Goal: Task Accomplishment & Management: Use online tool/utility

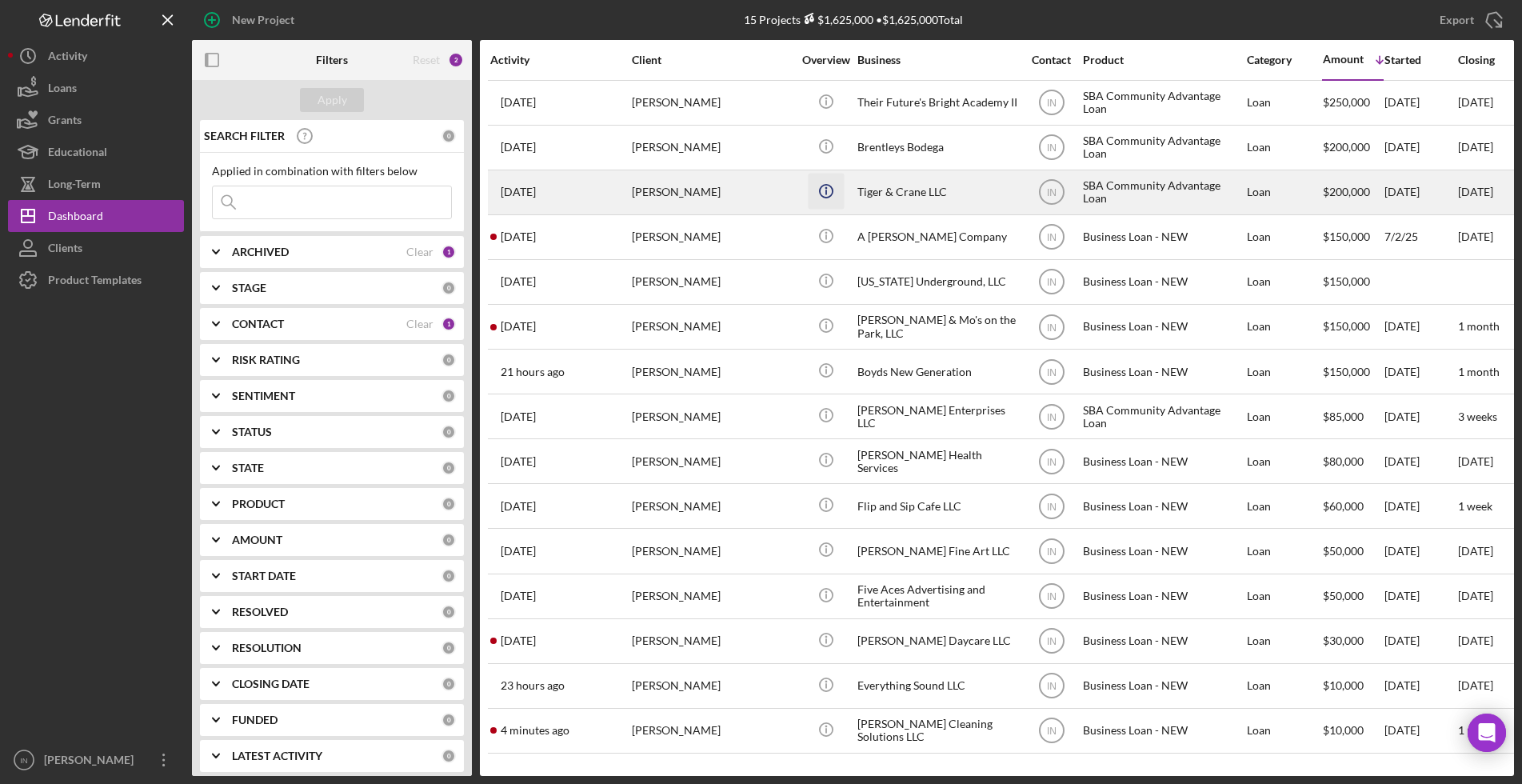
scroll to position [1, 0]
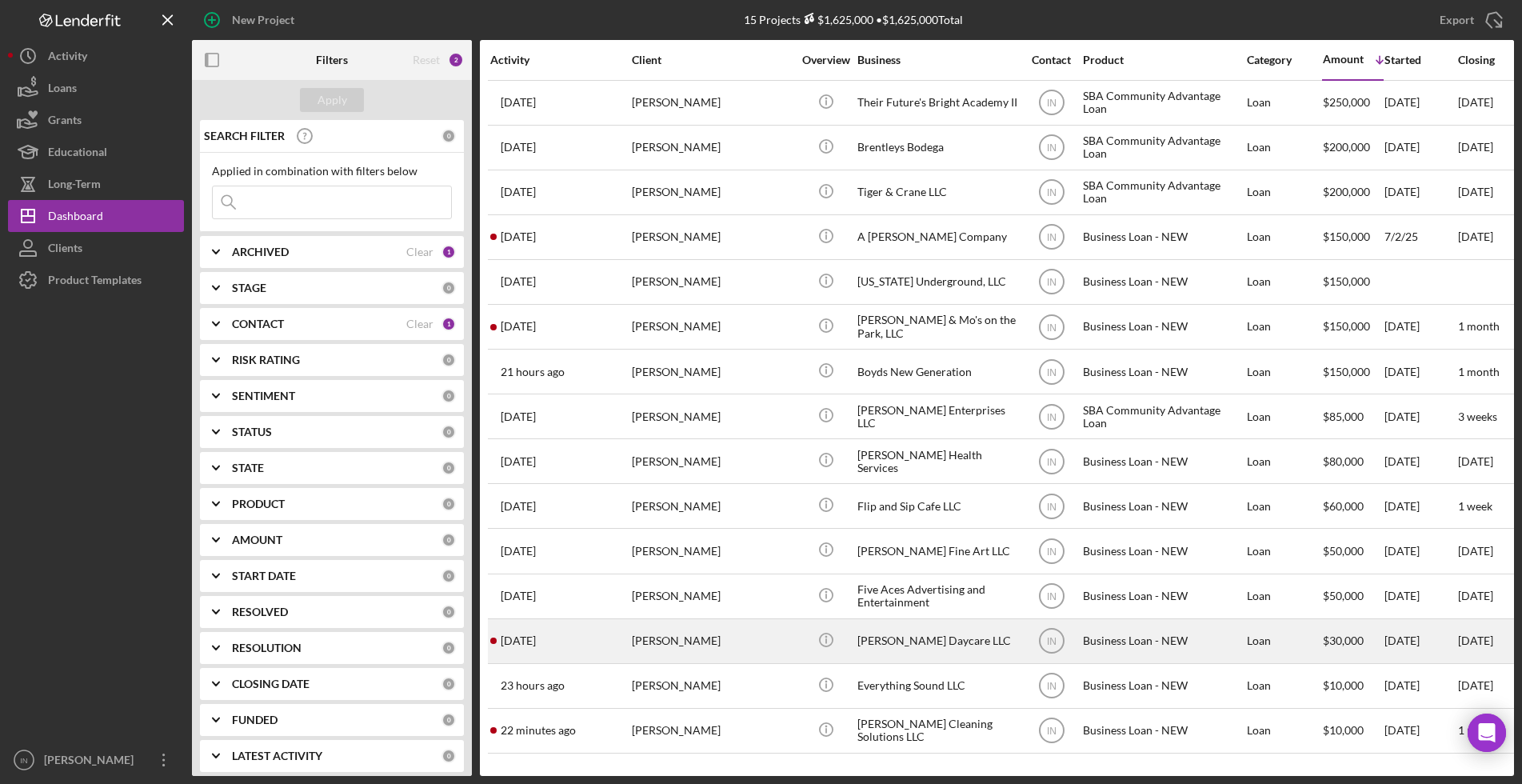
click at [673, 631] on div "[PERSON_NAME]" at bounding box center [712, 641] width 160 height 43
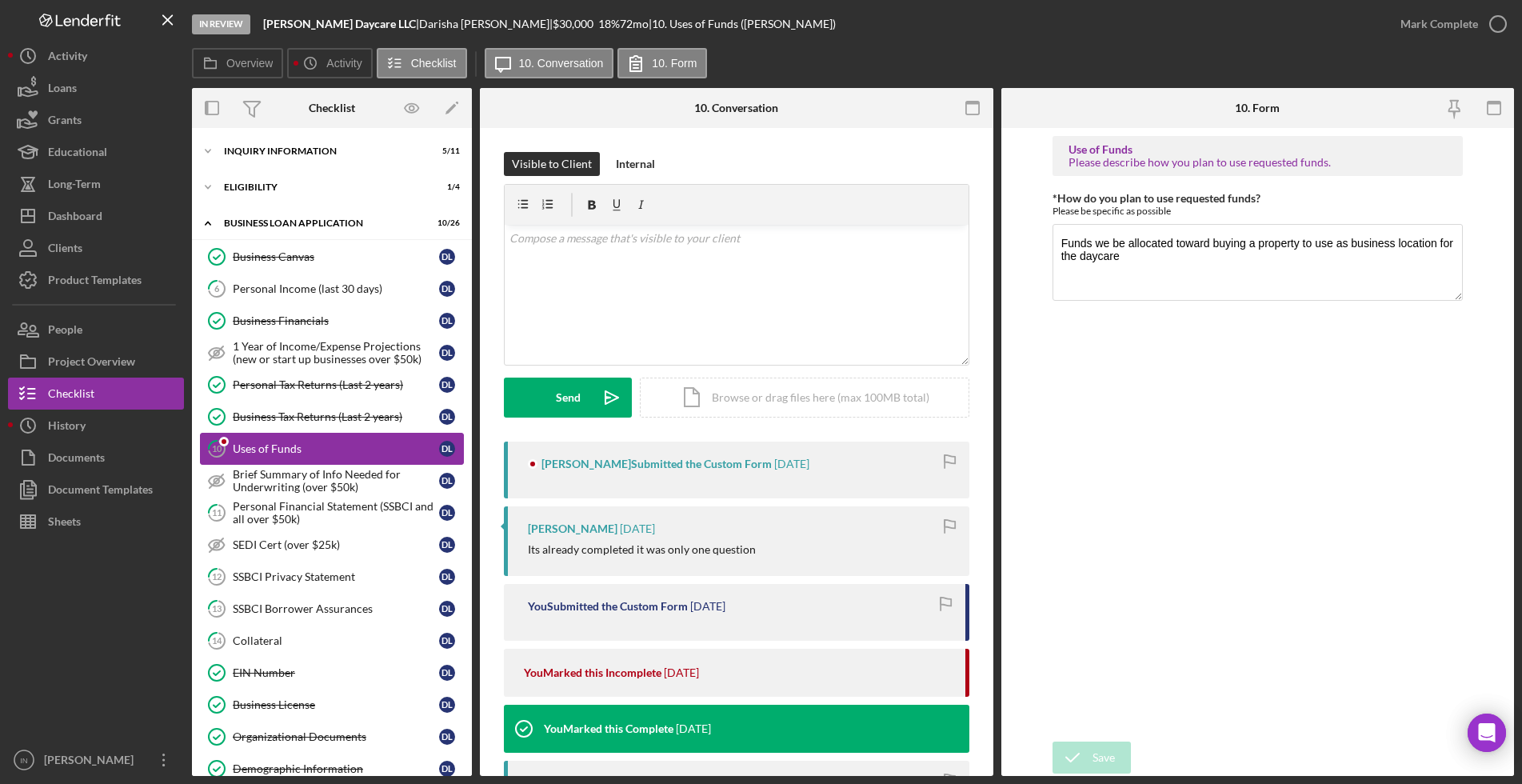
scroll to position [420, 0]
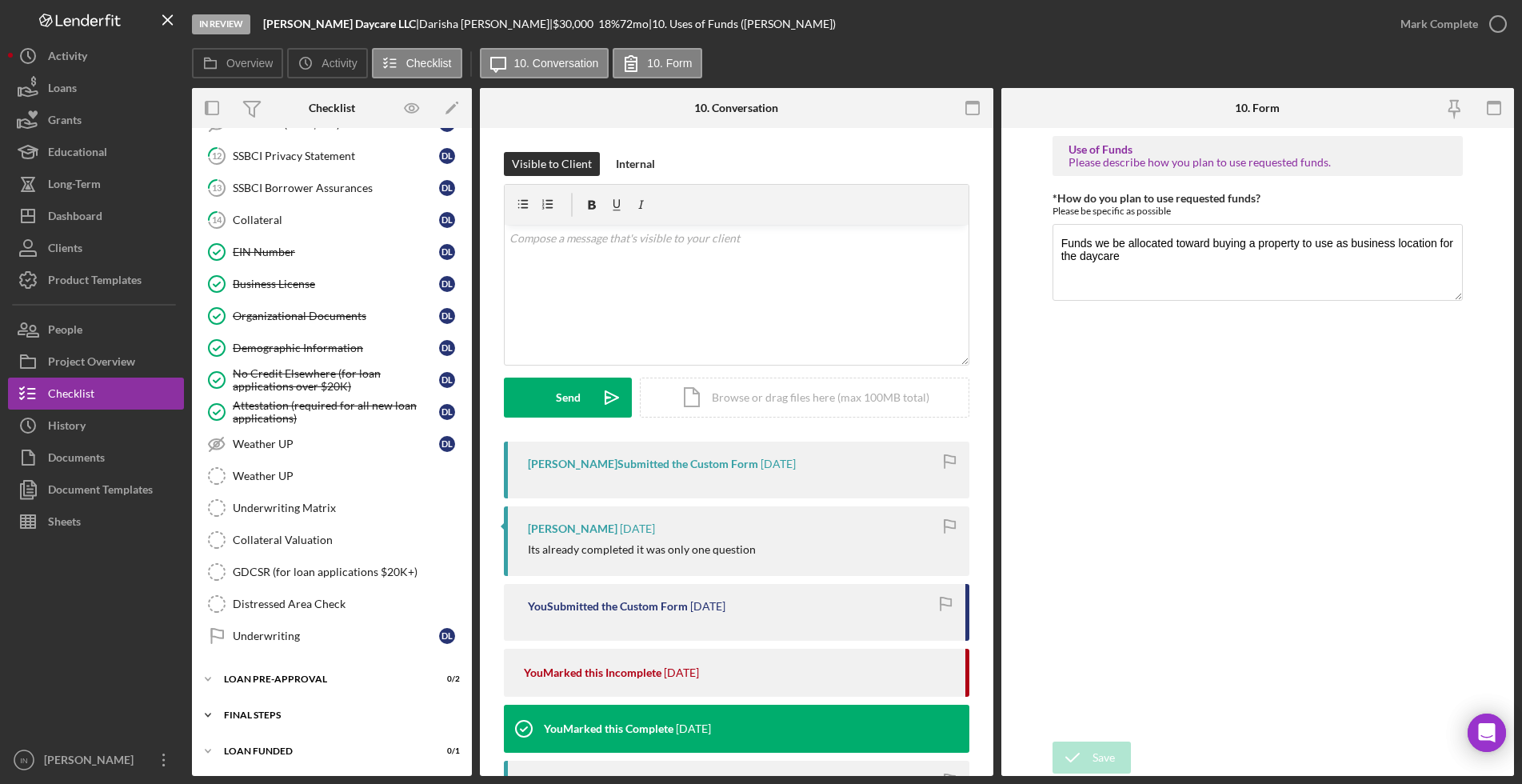
click at [266, 717] on div "FINAL STEPS" at bounding box center [338, 715] width 228 height 9
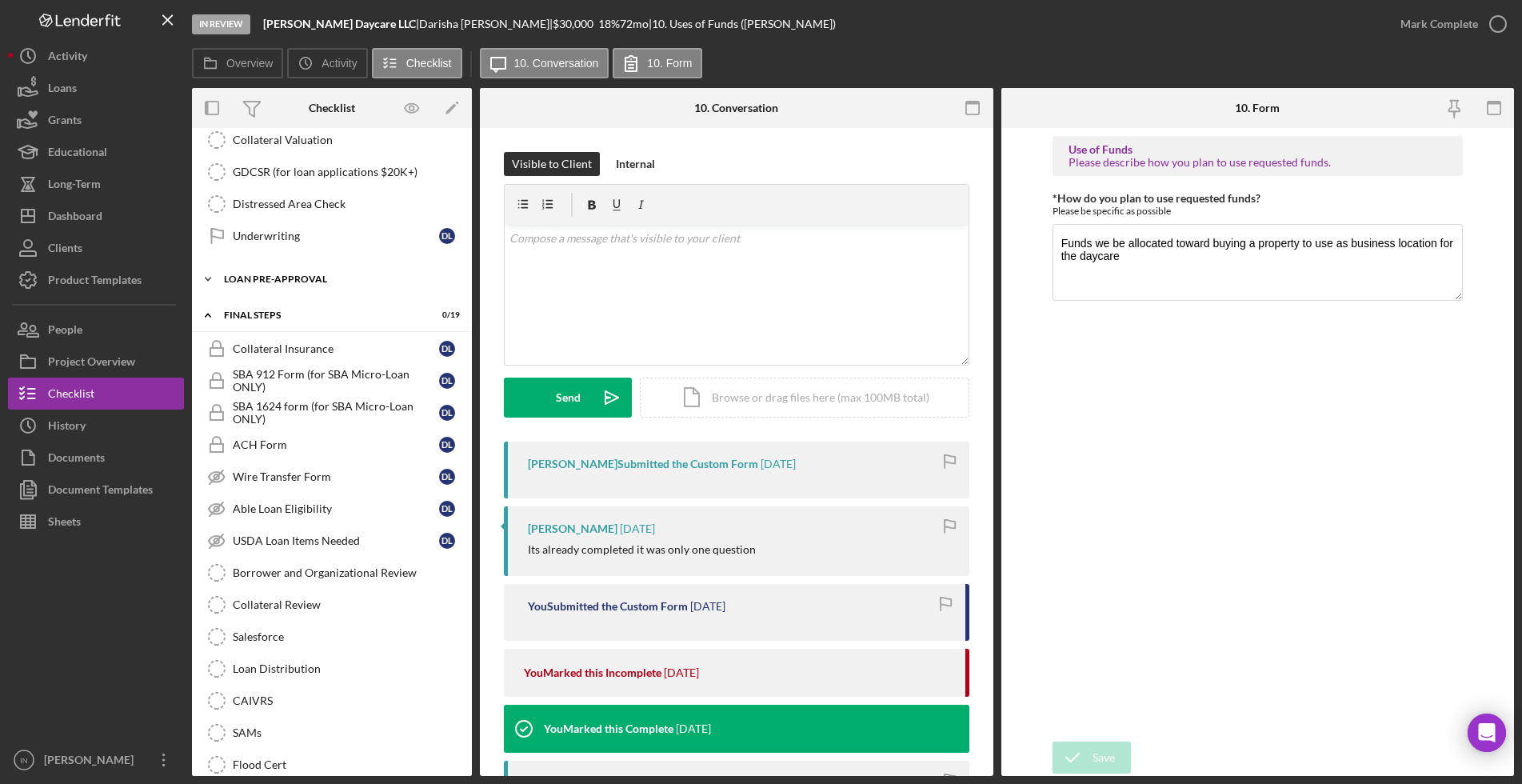
click at [296, 277] on div "LOAN PRE-APPROVAL" at bounding box center [338, 279] width 228 height 9
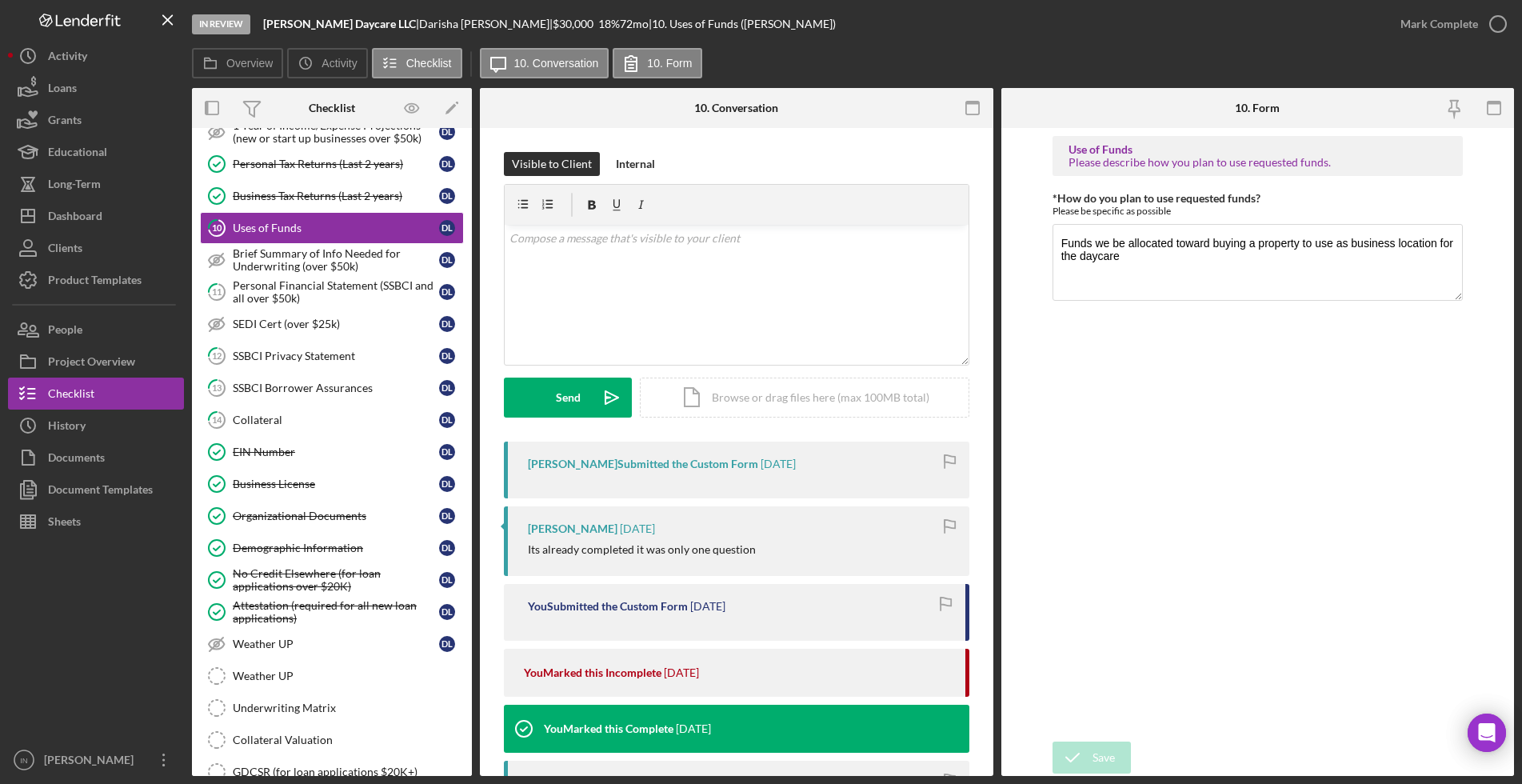
scroll to position [0, 0]
